Goal: Task Accomplishment & Management: Use online tool/utility

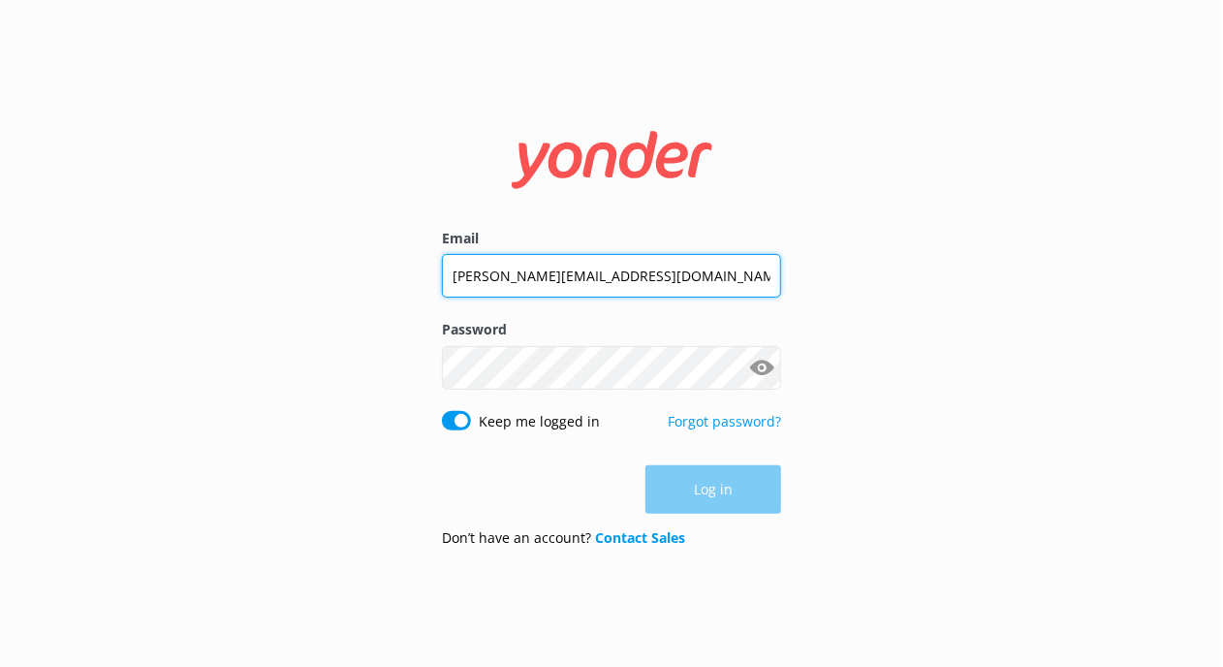
click at [668, 297] on div "[PERSON_NAME][EMAIL_ADDRESS][DOMAIN_NAME]" at bounding box center [611, 276] width 339 height 44
click at [659, 283] on input "[PERSON_NAME][EMAIL_ADDRESS][DOMAIN_NAME]" at bounding box center [611, 275] width 339 height 44
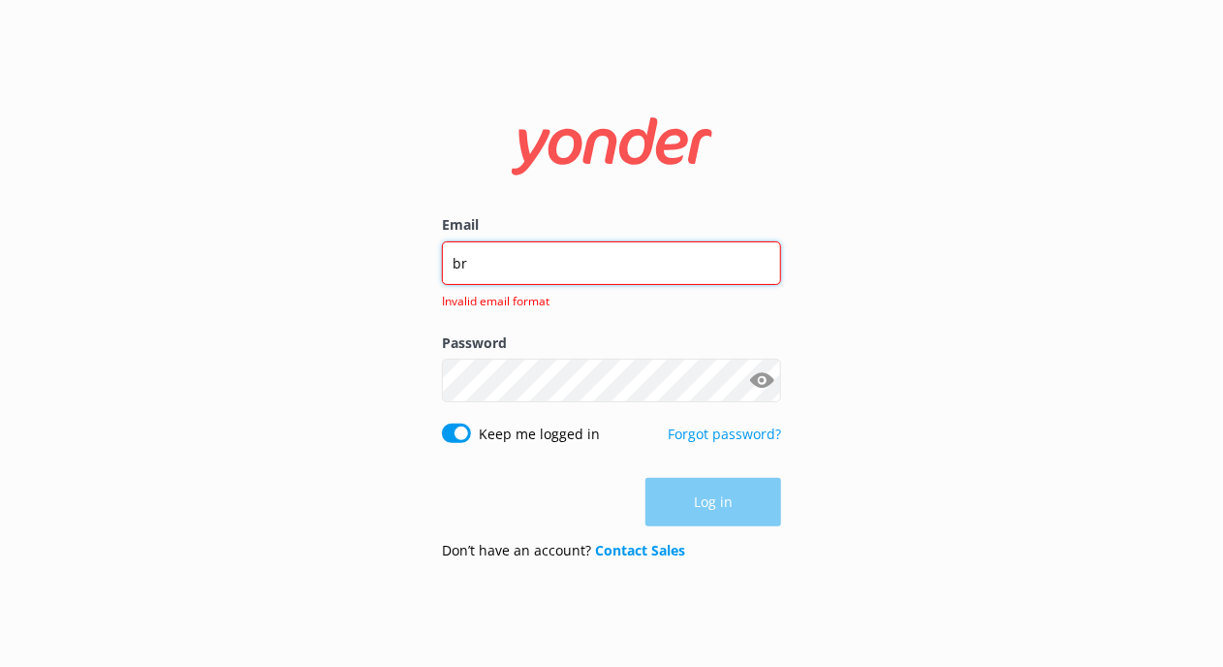
type input "[PERSON_NAME][EMAIL_ADDRESS][DOMAIN_NAME]"
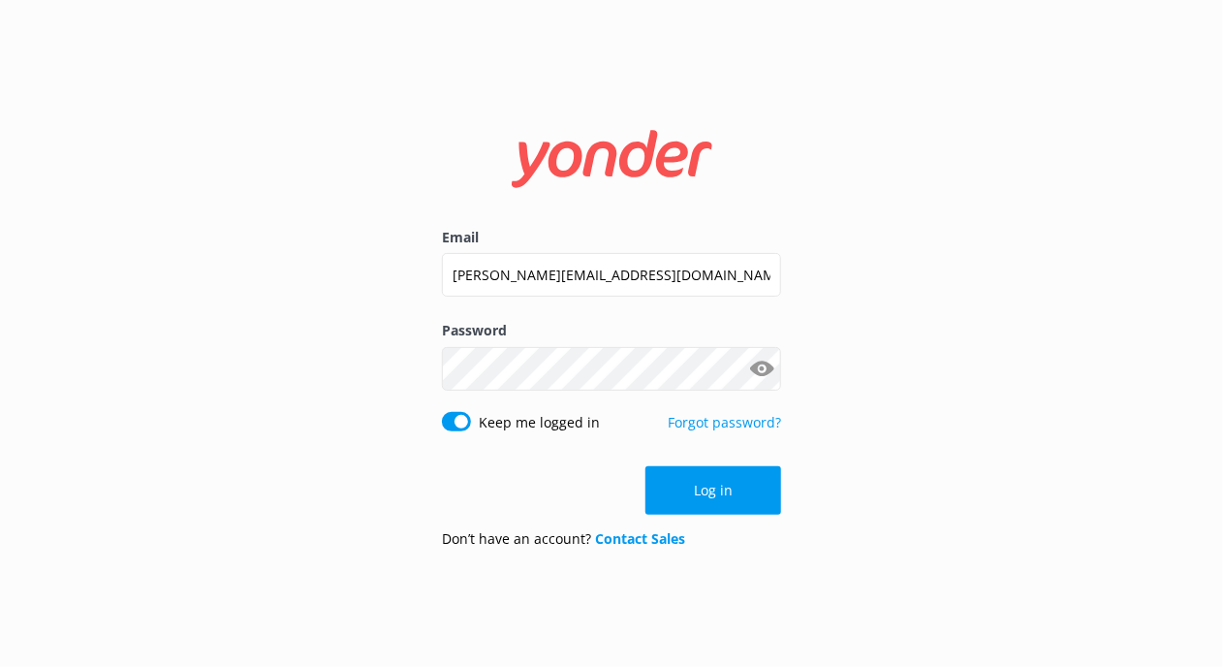
click at [767, 367] on button "Show password" at bounding box center [761, 368] width 39 height 39
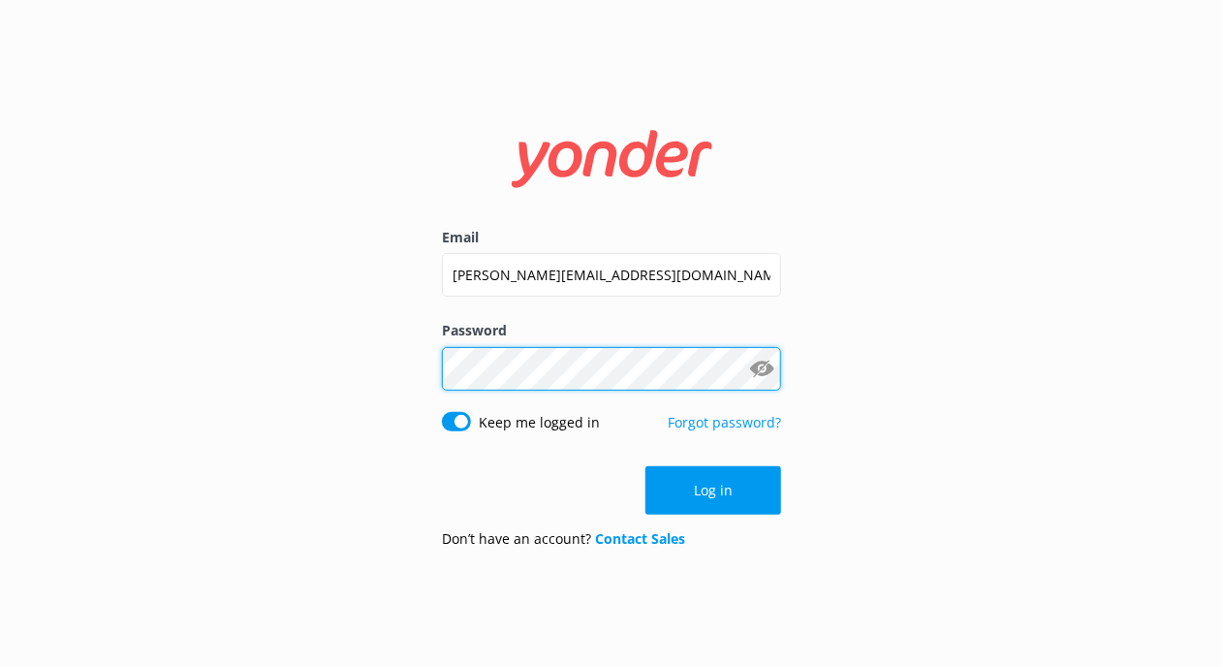
click button "Log in" at bounding box center [713, 490] width 136 height 48
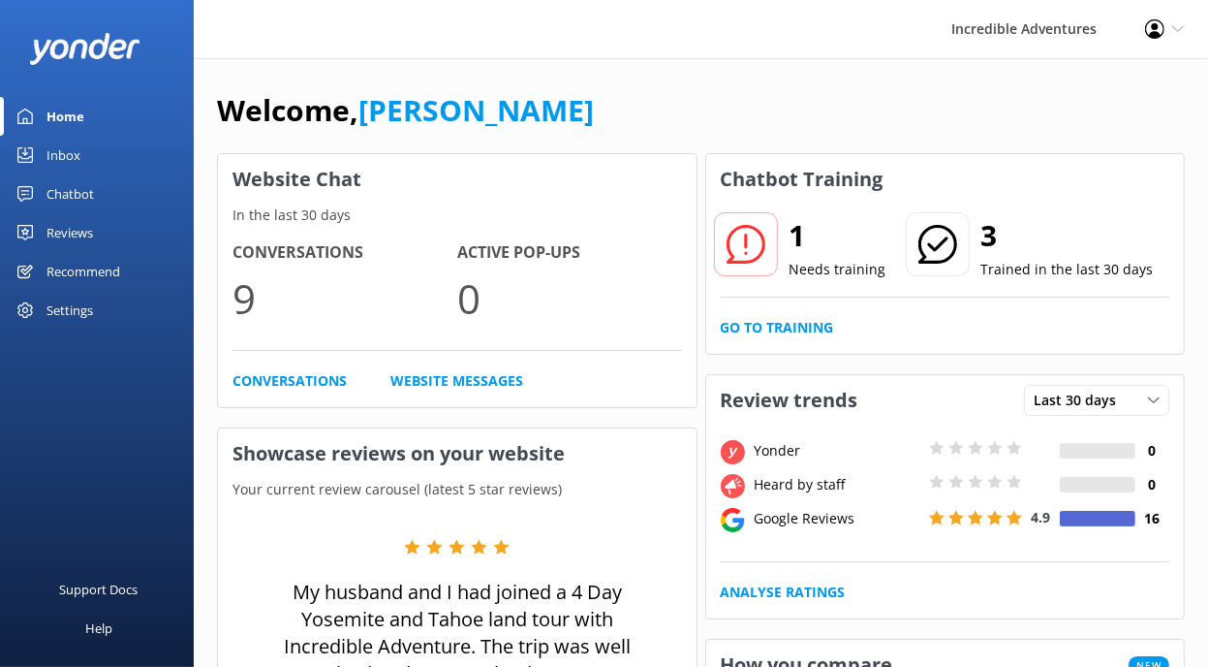
click at [490, 42] on div "Incredible Adventures Profile Settings Logout" at bounding box center [604, 29] width 1208 height 58
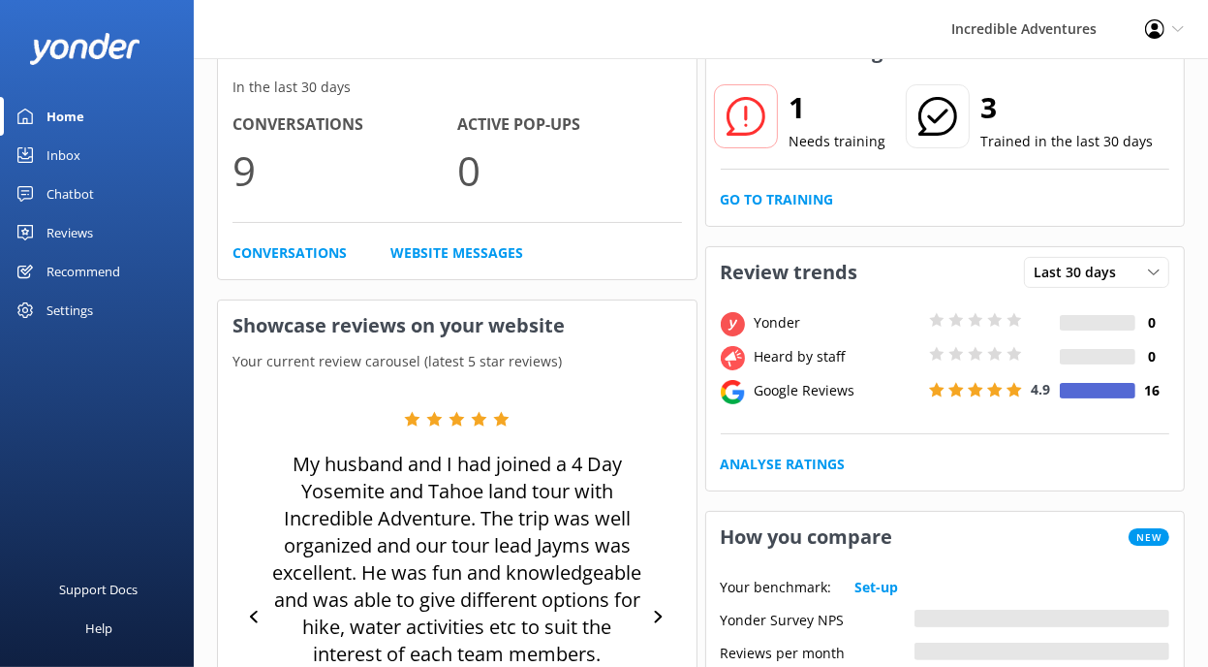
scroll to position [132, 0]
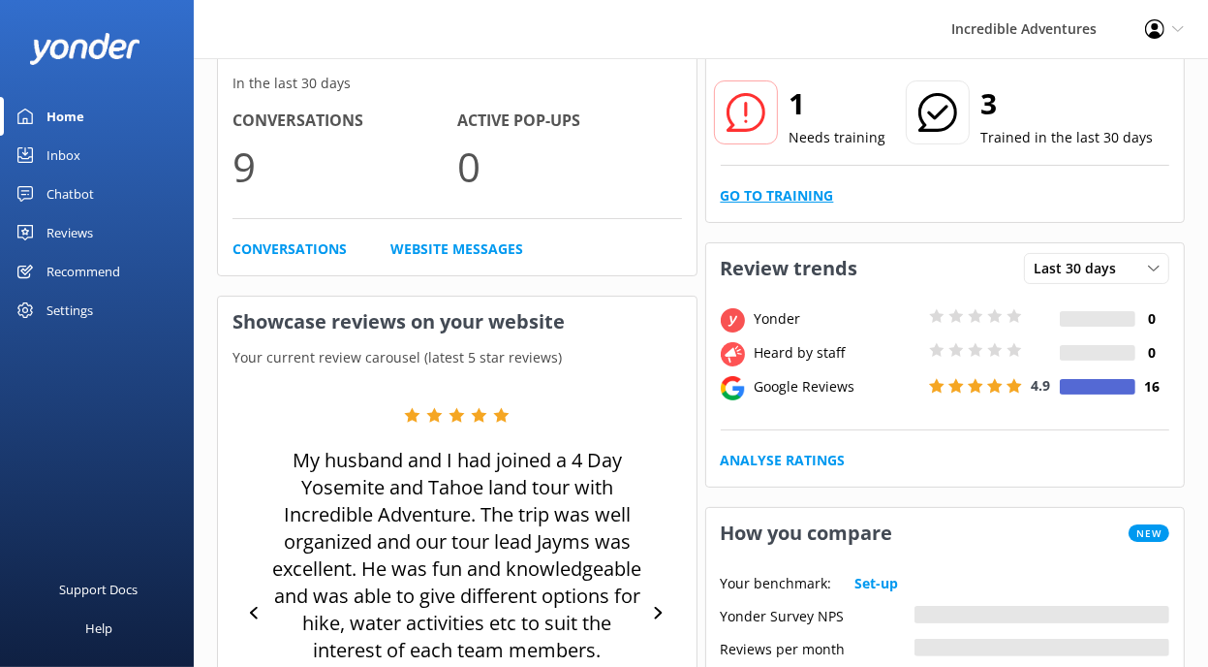
click at [802, 191] on link "Go to Training" at bounding box center [777, 195] width 113 height 21
